Goal: Task Accomplishment & Management: Use online tool/utility

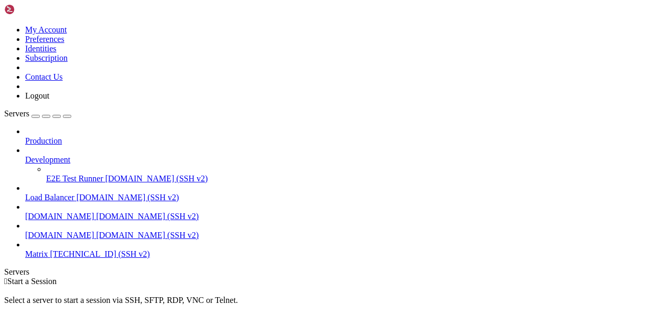
click at [25, 250] on icon at bounding box center [25, 250] width 0 height 0
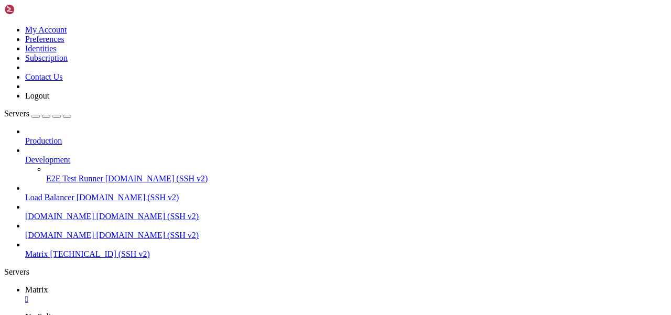
scroll to position [17, 0]
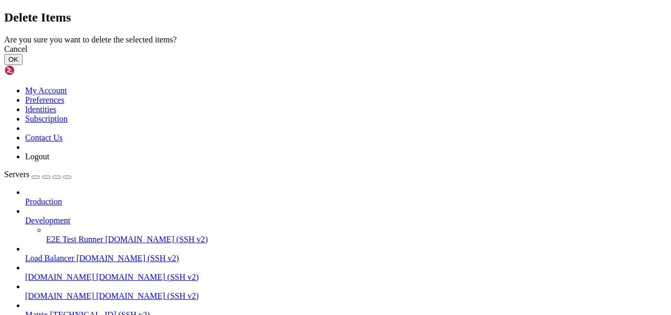
click at [23, 65] on button "OK" at bounding box center [13, 59] width 18 height 11
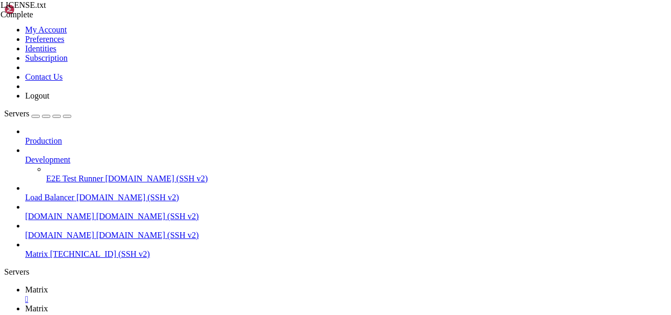
scroll to position [331, 0]
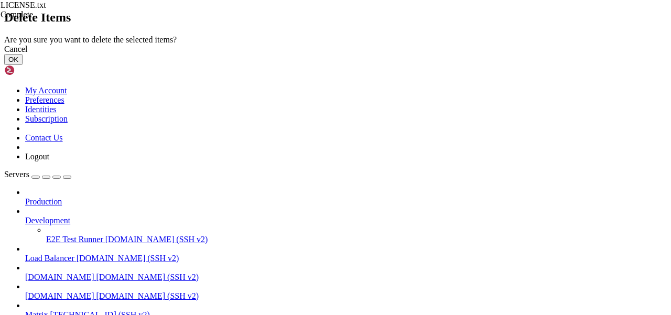
click at [23, 65] on button "OK" at bounding box center [13, 59] width 18 height 11
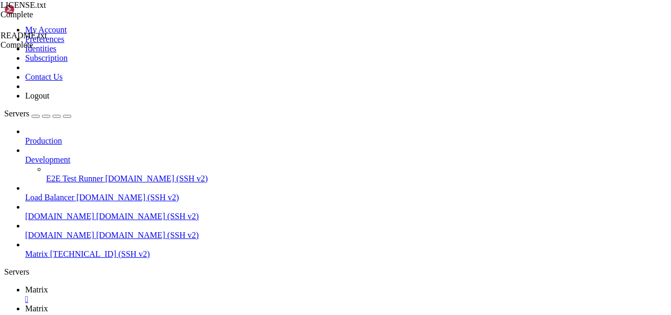
scroll to position [308, 0]
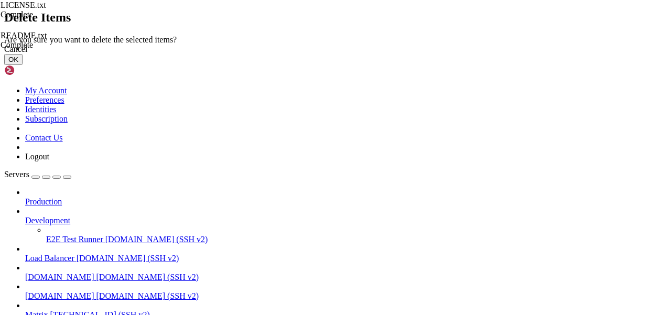
click at [23, 65] on button "OK" at bounding box center [13, 59] width 18 height 11
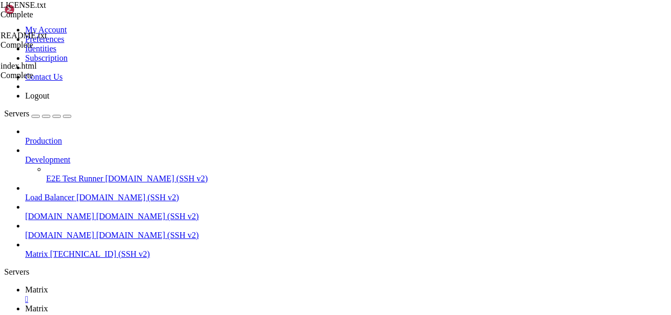
scroll to position [0, 0]
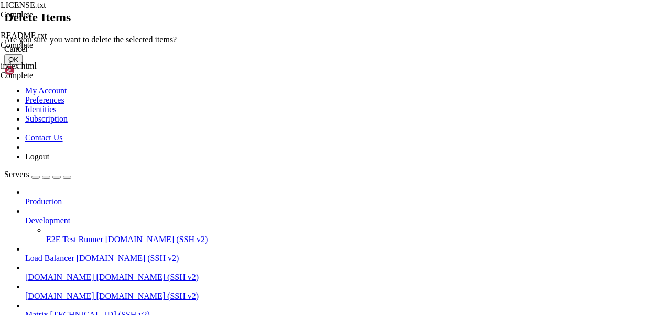
click at [23, 65] on button "OK" at bounding box center [13, 59] width 18 height 11
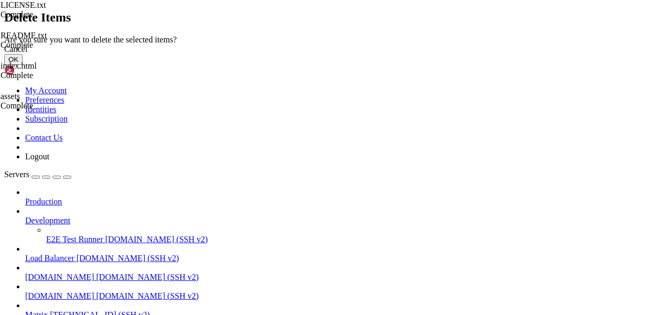
click at [23, 65] on button "OK" at bounding box center [13, 59] width 18 height 11
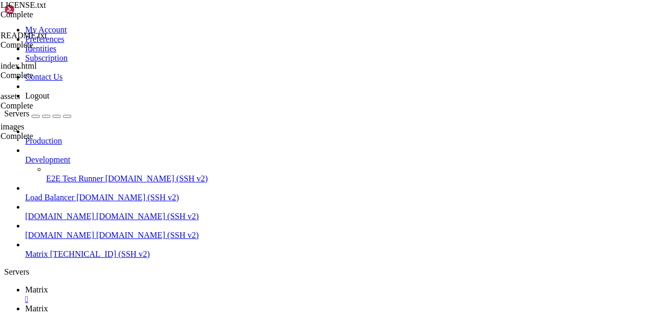
type input "/var/www/idx/images"
click at [159, 285] on link "Matrix " at bounding box center [346, 294] width 642 height 19
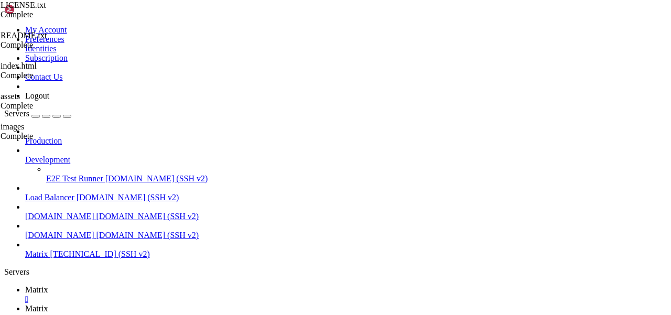
scroll to position [3806, 0]
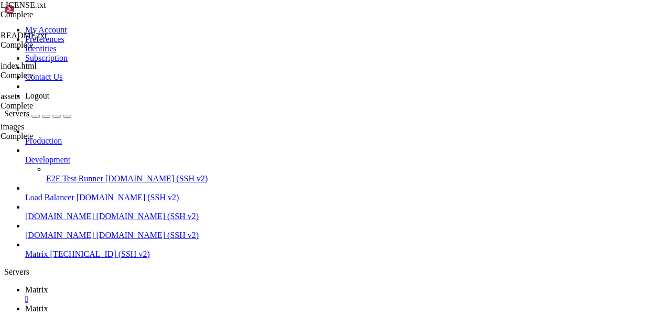
scroll to position [3886, 0]
click at [204, 304] on link "Matrix " at bounding box center [346, 313] width 642 height 19
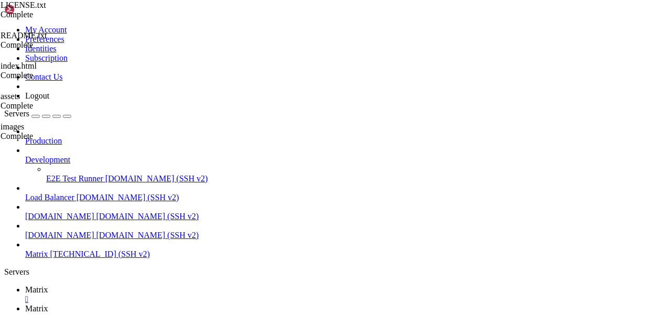
click at [160, 285] on link "Matrix " at bounding box center [346, 294] width 642 height 19
click at [207, 304] on link "Matrix " at bounding box center [346, 313] width 642 height 19
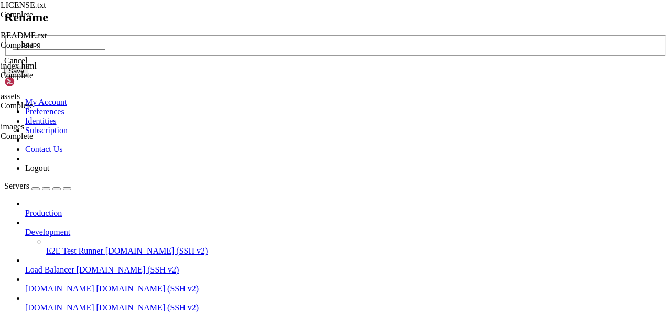
type input "---bg.jpg"
click at [28, 77] on button "Save" at bounding box center [16, 71] width 24 height 11
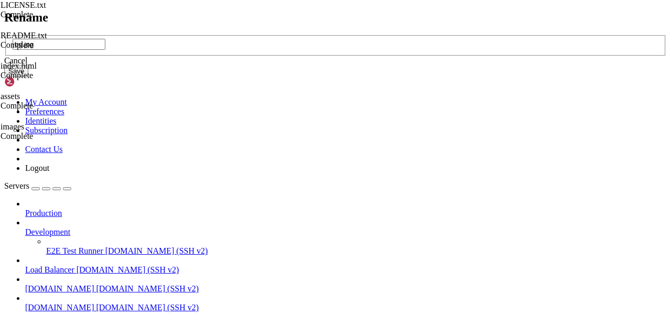
type input "bg.jpg"
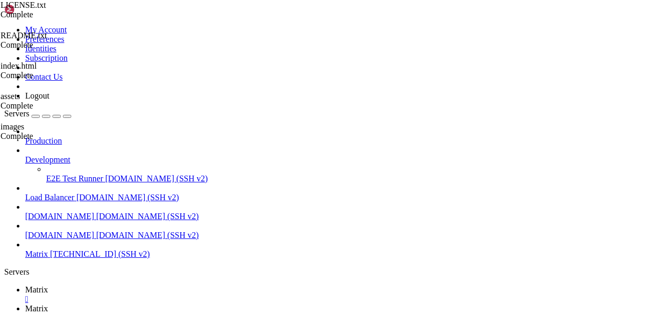
type input "/var/www/idx/assets/css"
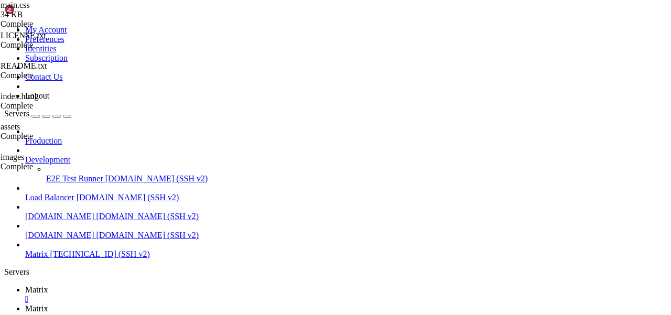
scroll to position [0, 10]
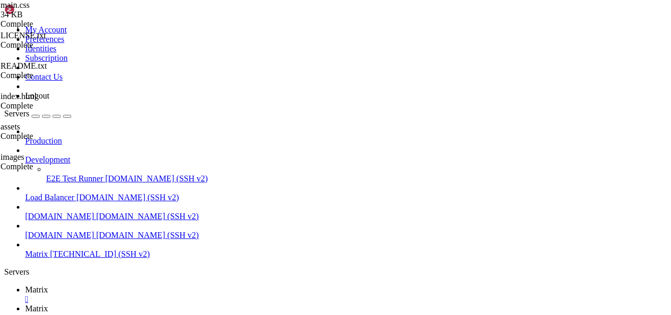
type textarea "font-weight: 800;"
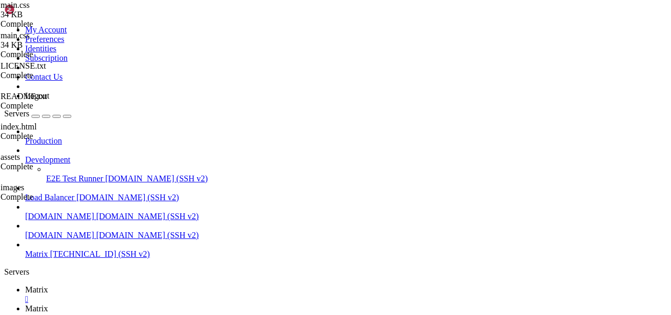
scroll to position [3829, 0]
type textarea "font-weight: 400;"
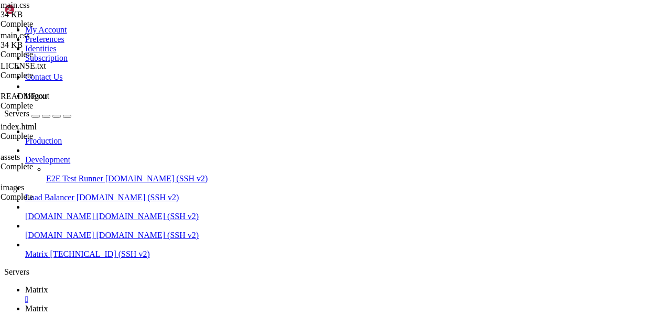
type input "/var/www/idx"
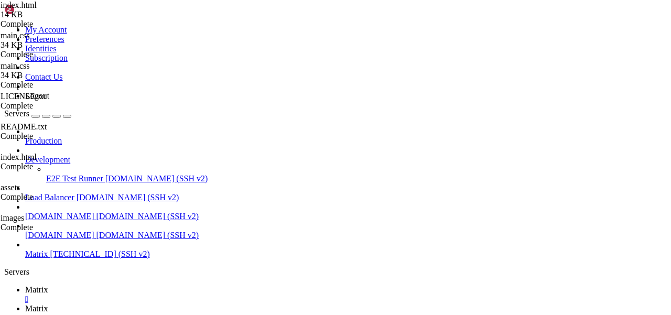
scroll to position [0, 0]
type textarea "<span class="icon fa-gem"></span>"
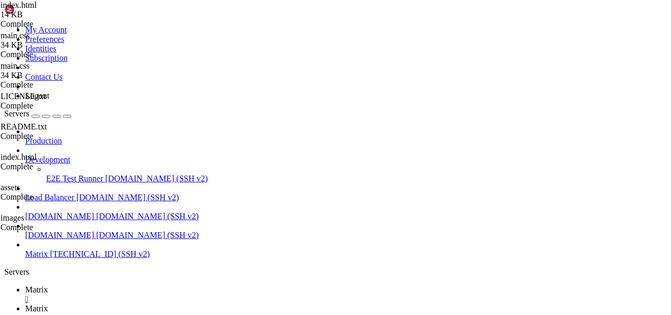
scroll to position [0, 22]
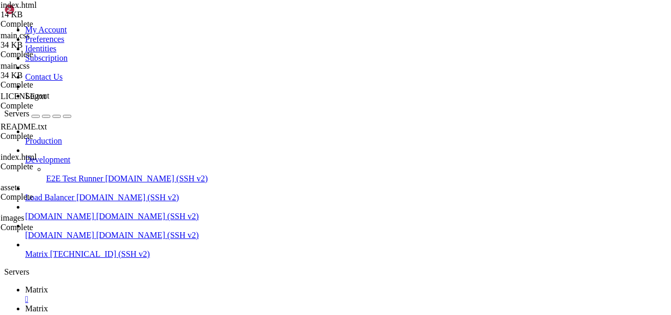
type textarea "<!-- <span class="icon fa-gem"></span> -->"
click at [25, 285] on icon at bounding box center [25, 289] width 0 height 9
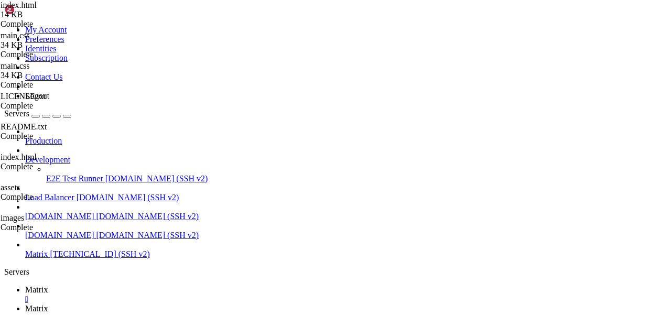
click at [202, 304] on link "Matrix " at bounding box center [346, 313] width 642 height 19
click at [48, 285] on span "Matrix" at bounding box center [36, 289] width 23 height 9
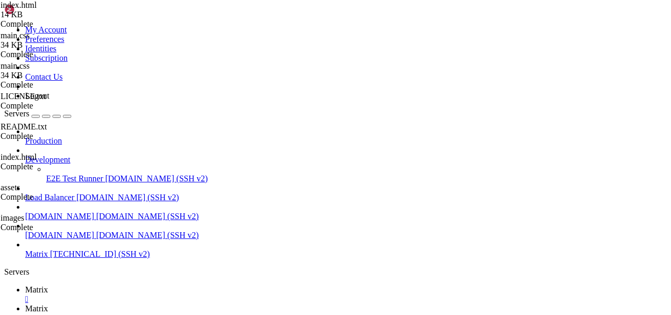
scroll to position [4127, 0]
click at [214, 304] on link "Matrix " at bounding box center [346, 313] width 642 height 19
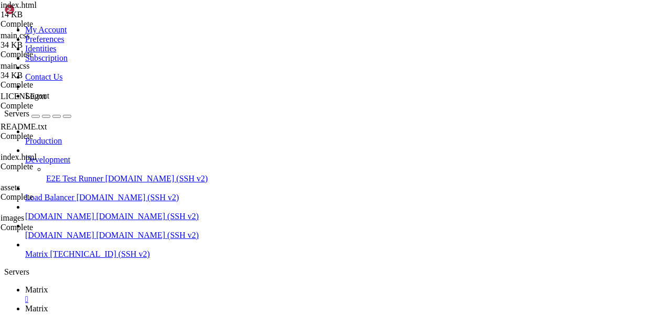
type input "/var/www/idx"
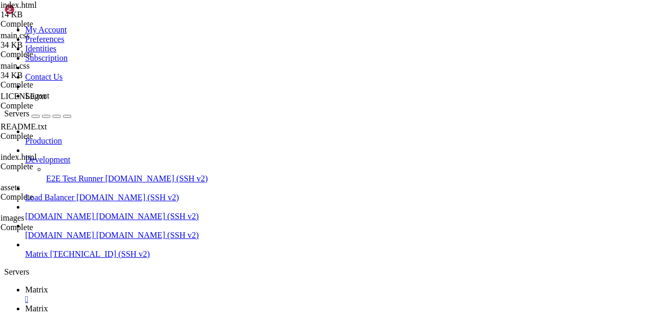
scroll to position [0, 0]
type textarea "<img src="images/logo.png">"
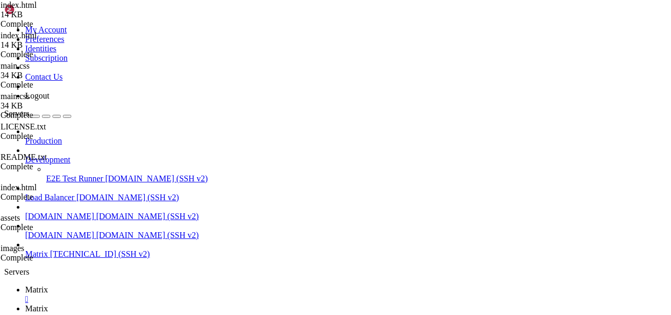
click at [148, 285] on link "Matrix " at bounding box center [346, 294] width 642 height 19
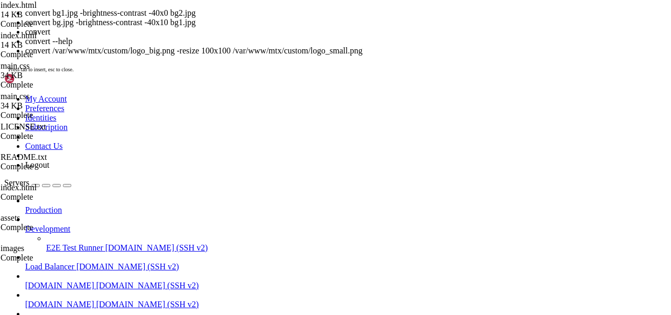
click at [304, 73] on div "convert bg1.jpg -brightness-contrast -40x0 bg2.jpg convert bg.jpg -brightness-c…" at bounding box center [335, 40] width 663 height 65
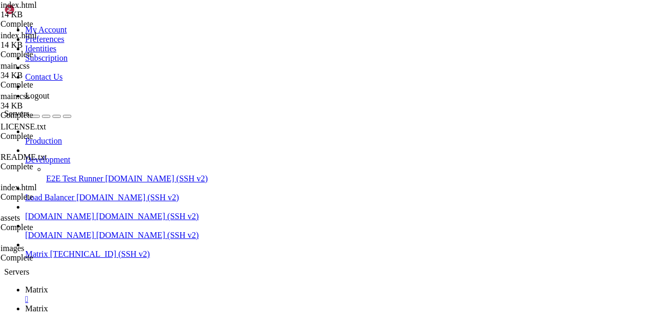
drag, startPoint x: 158, startPoint y: 722, endPoint x: 362, endPoint y: 723, distance: 204.0
click at [201, 304] on link "Matrix " at bounding box center [346, 313] width 642 height 19
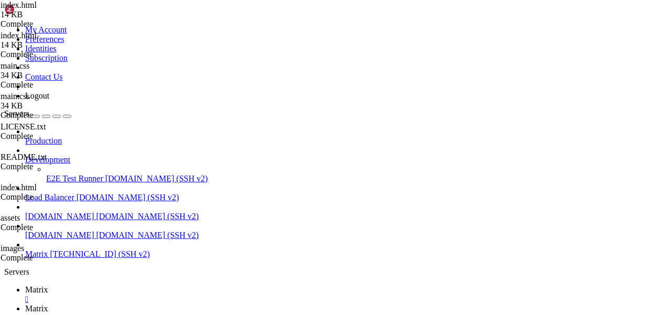
drag, startPoint x: 248, startPoint y: 121, endPoint x: 238, endPoint y: 121, distance: 10.0
drag, startPoint x: 247, startPoint y: 125, endPoint x: 221, endPoint y: 125, distance: 26.2
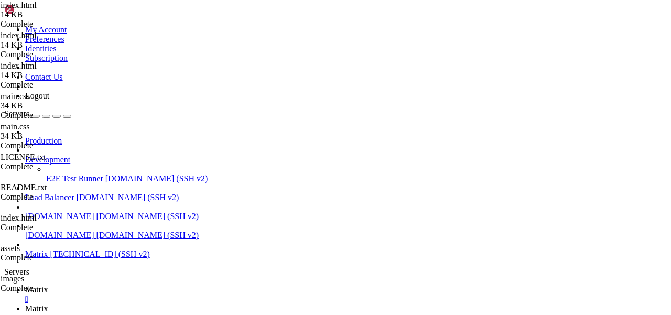
scroll to position [0, 18]
type textarea "<h1>🌐 MTXNET 🌐</h1>"
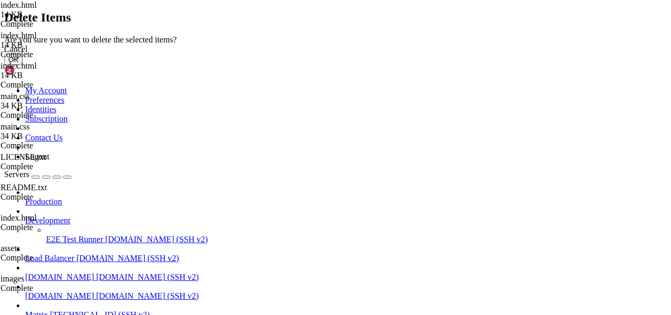
click at [23, 65] on button "OK" at bounding box center [13, 59] width 18 height 11
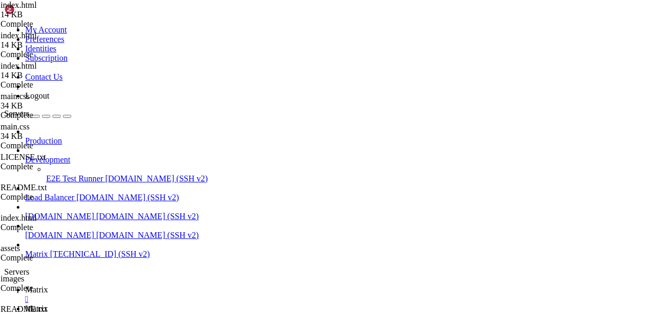
drag, startPoint x: 216, startPoint y: 84, endPoint x: 532, endPoint y: 84, distance: 315.7
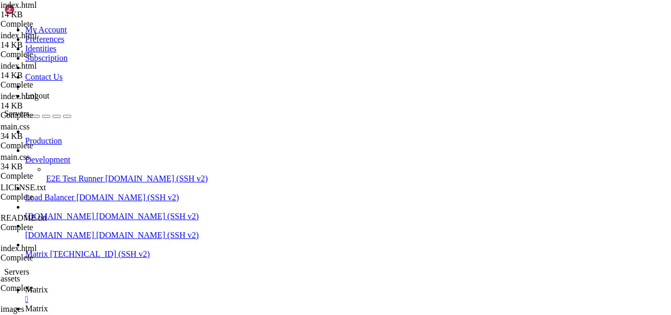
drag, startPoint x: 478, startPoint y: 95, endPoint x: 207, endPoint y: 95, distance: 270.6
drag, startPoint x: 478, startPoint y: 94, endPoint x: 207, endPoint y: 94, distance: 271.1
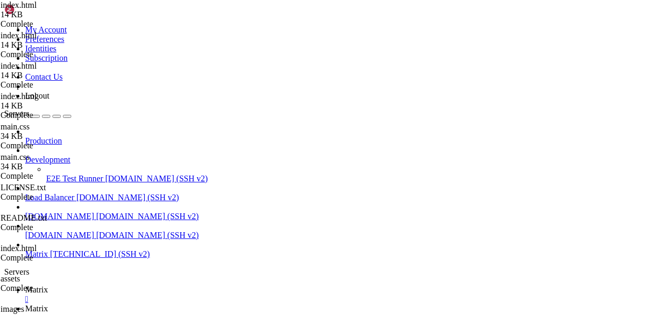
scroll to position [0, 20]
type textarea "You can read ab</p>"
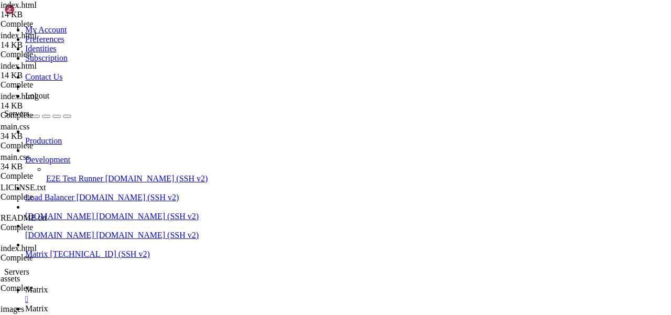
drag, startPoint x: 311, startPoint y: 184, endPoint x: 287, endPoint y: 184, distance: 24.1
type textarea "<p class="copyright">&copy; mtxnet.de. Design: <a href="https://html5up.net">HT…"
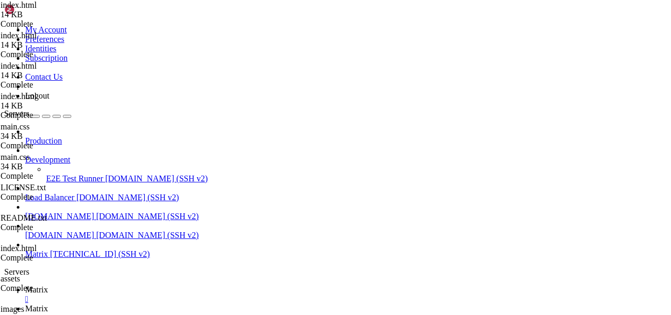
drag, startPoint x: 289, startPoint y: 228, endPoint x: 272, endPoint y: 228, distance: 17.3
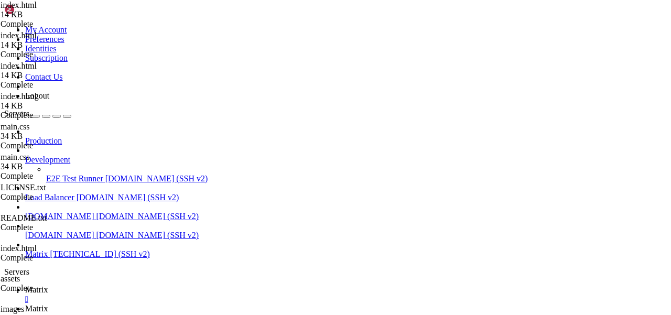
drag, startPoint x: 302, startPoint y: 72, endPoint x: 281, endPoint y: 72, distance: 21.5
drag, startPoint x: 257, startPoint y: 135, endPoint x: 242, endPoint y: 135, distance: 15.2
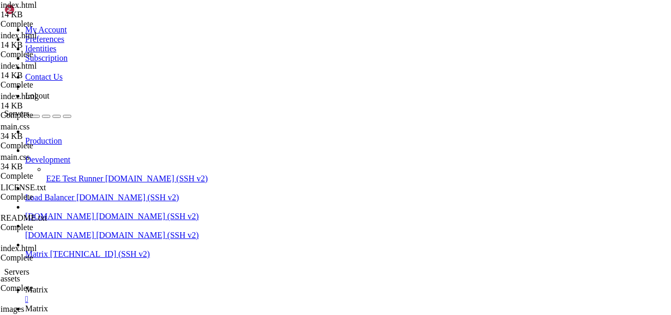
drag, startPoint x: 256, startPoint y: 182, endPoint x: 243, endPoint y: 182, distance: 13.1
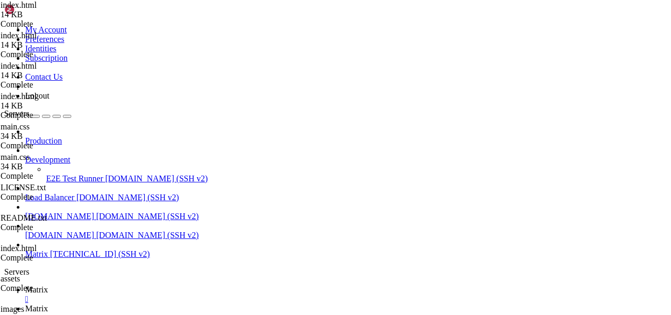
scroll to position [0, 20]
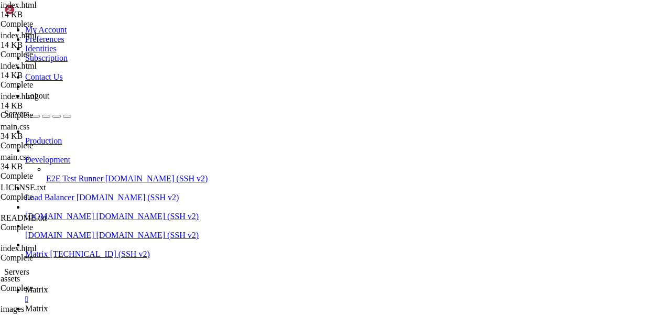
scroll to position [378, 0]
drag, startPoint x: 266, startPoint y: 116, endPoint x: 259, endPoint y: 116, distance: 7.3
drag, startPoint x: 266, startPoint y: 120, endPoint x: 246, endPoint y: 120, distance: 19.9
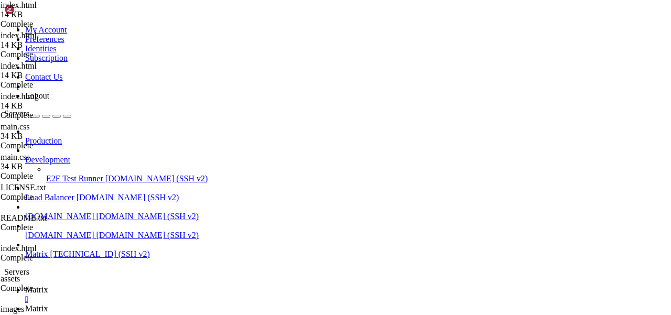
paste textarea "🇩🇪"
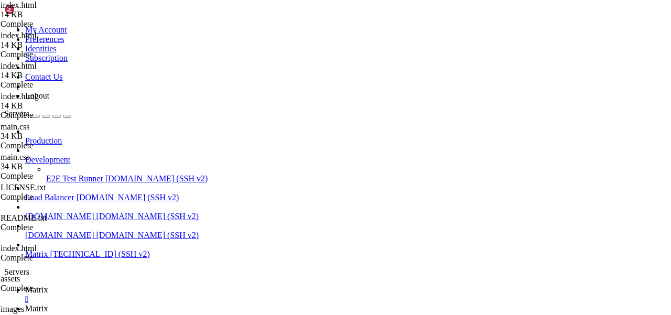
scroll to position [0, 22]
paste textarea "🇱🇻"
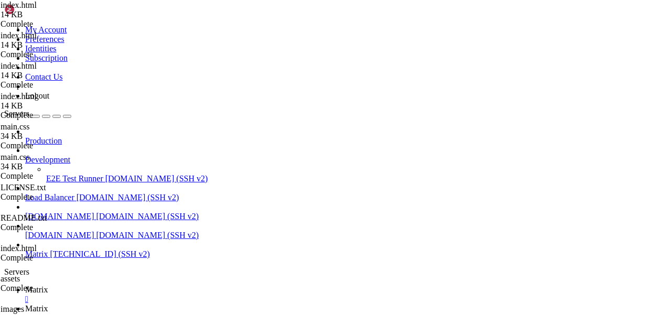
scroll to position [0, 21]
paste textarea "🇷🇺"
paste textarea "🇬🇧"
type textarea "<li><a href="#en">🇬🇧 English</a></li>"
